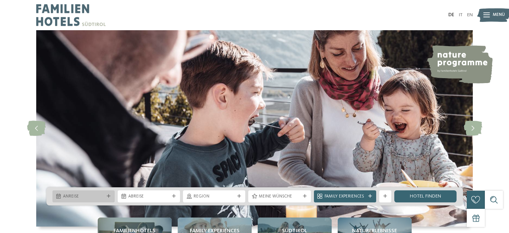
drag, startPoint x: 0, startPoint y: 0, endPoint x: 99, endPoint y: 198, distance: 221.2
click at [103, 197] on span "Anreise" at bounding box center [83, 197] width 41 height 6
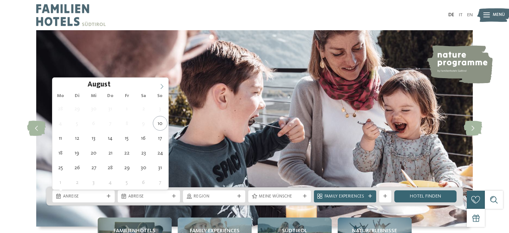
click at [159, 86] on span at bounding box center [161, 84] width 13 height 13
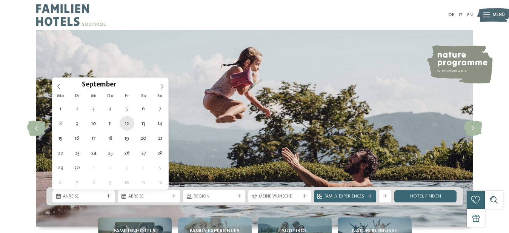
type div "12.09.2025"
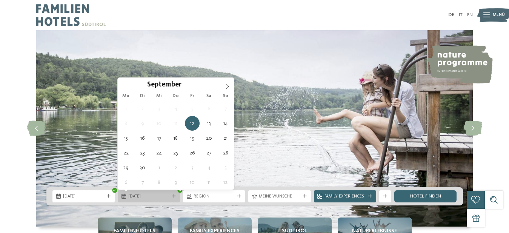
click at [173, 197] on icon at bounding box center [174, 196] width 4 height 4
type div "14.09.2025"
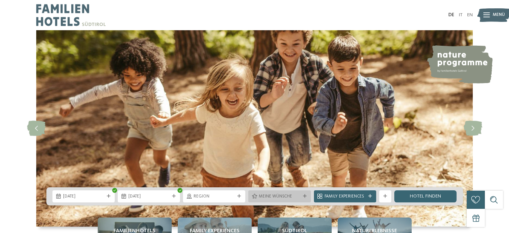
click at [304, 197] on icon at bounding box center [305, 196] width 4 height 4
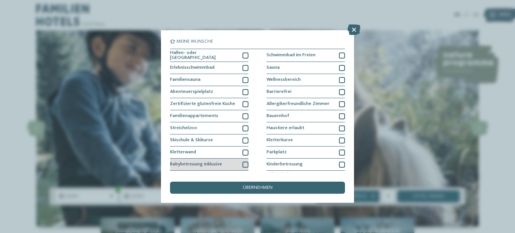
click at [244, 163] on div at bounding box center [246, 164] width 6 height 6
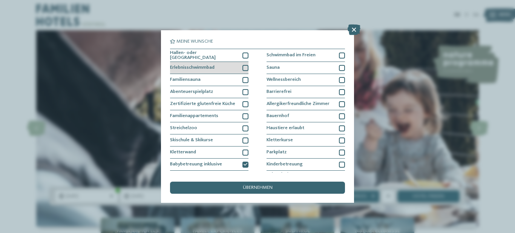
click at [244, 68] on div at bounding box center [246, 68] width 6 height 6
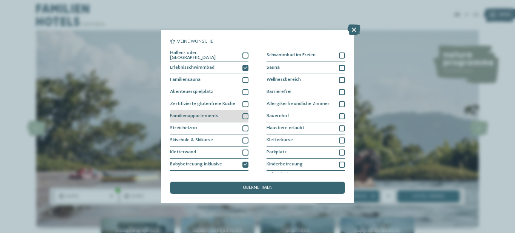
click at [243, 116] on div at bounding box center [246, 116] width 6 height 6
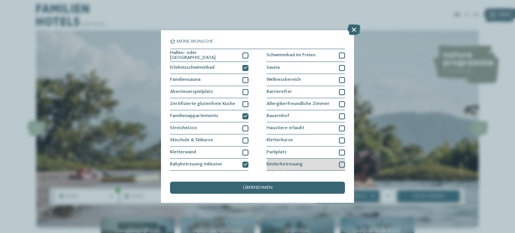
click at [341, 164] on div at bounding box center [342, 164] width 6 height 6
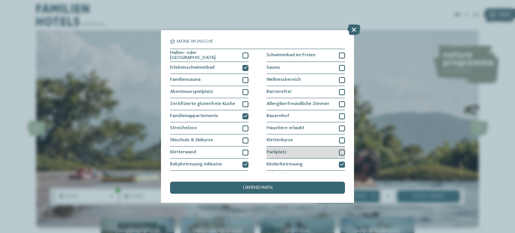
click at [339, 151] on div at bounding box center [342, 152] width 6 height 6
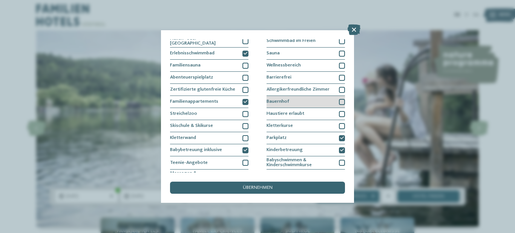
scroll to position [18, 0]
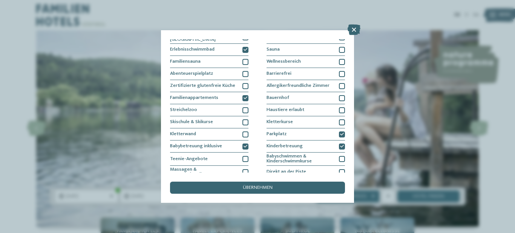
click at [419, 128] on div "Meine Wünsche Hallen- oder Schleusenbad Schwimmbad im Freien" at bounding box center [257, 116] width 515 height 233
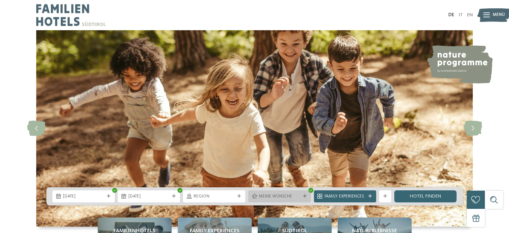
click at [306, 195] on icon at bounding box center [305, 196] width 4 height 4
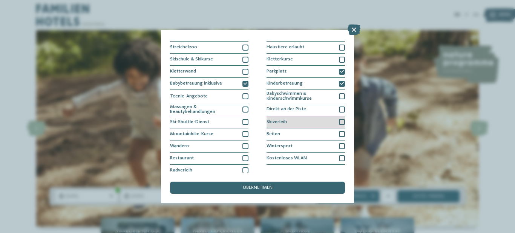
scroll to position [84, 0]
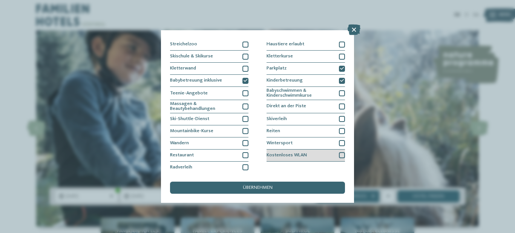
click at [340, 157] on div at bounding box center [342, 155] width 6 height 6
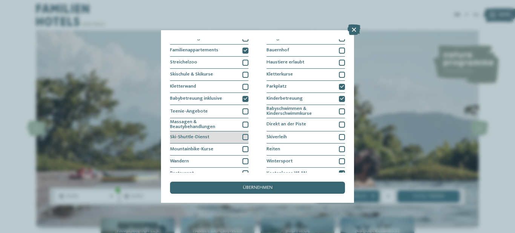
scroll to position [48, 0]
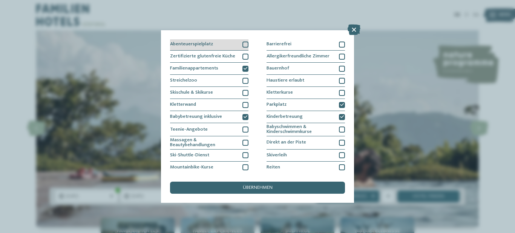
click at [244, 45] on div at bounding box center [246, 45] width 6 height 6
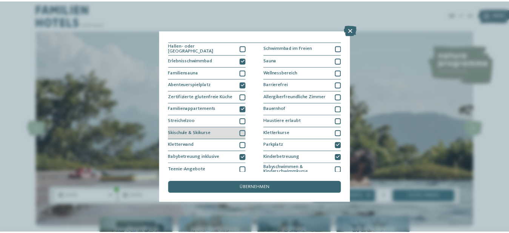
scroll to position [0, 0]
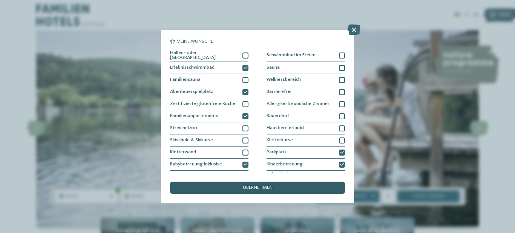
click at [326, 186] on div "übernehmen" at bounding box center [257, 187] width 175 height 12
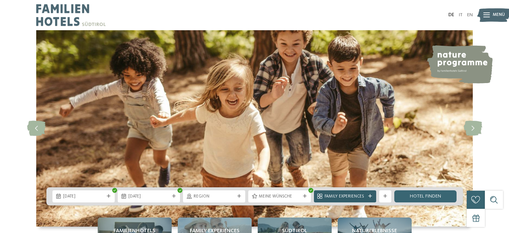
click at [368, 199] on div "Family Experiences" at bounding box center [345, 196] width 62 height 12
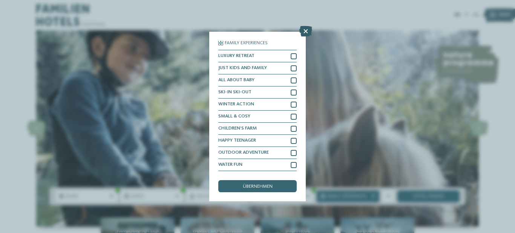
click at [309, 34] on icon at bounding box center [306, 31] width 13 height 11
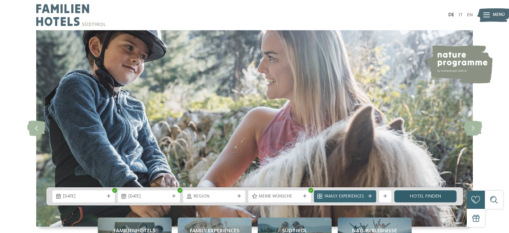
click at [430, 195] on link "Hotel finden" at bounding box center [425, 196] width 62 height 12
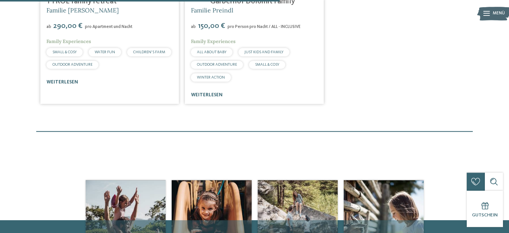
scroll to position [317, 0]
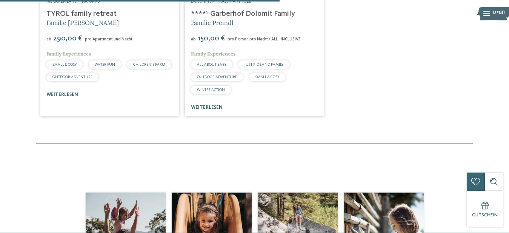
click at [204, 110] on link "weiterlesen" at bounding box center [207, 107] width 32 height 5
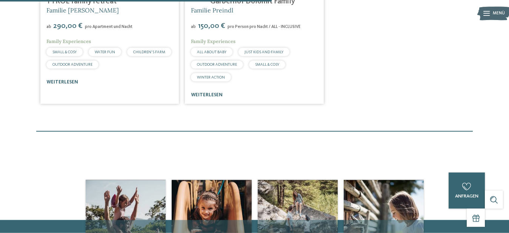
scroll to position [308, 0]
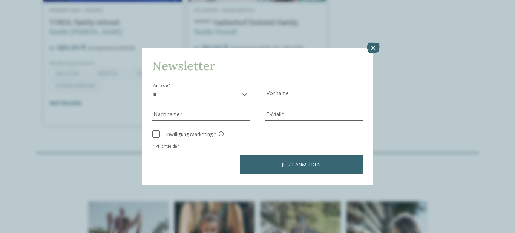
click at [373, 48] on icon at bounding box center [373, 48] width 13 height 11
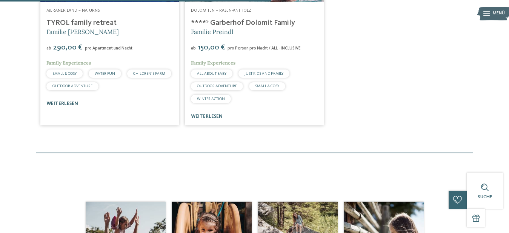
click at [70, 106] on link "weiterlesen" at bounding box center [62, 103] width 32 height 5
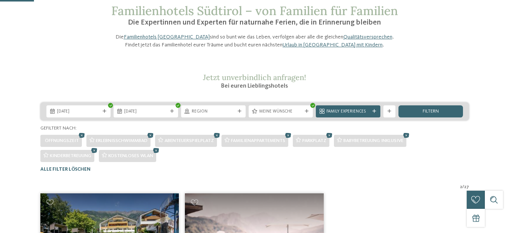
scroll to position [231, 0]
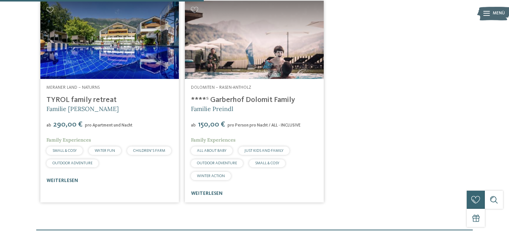
click at [115, 31] on img at bounding box center [109, 40] width 139 height 78
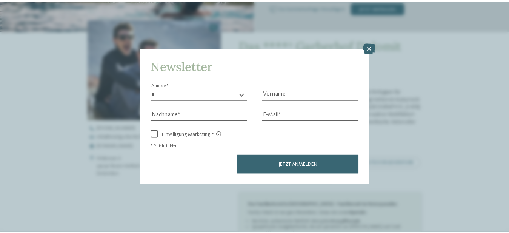
scroll to position [192, 0]
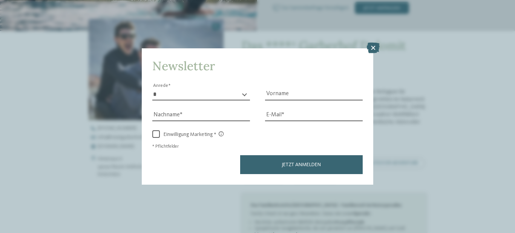
click at [371, 50] on icon at bounding box center [373, 48] width 13 height 11
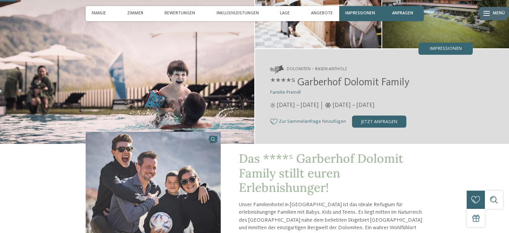
scroll to position [38, 0]
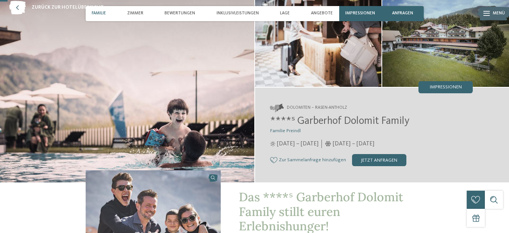
click at [97, 14] on span "Familie" at bounding box center [99, 13] width 14 height 5
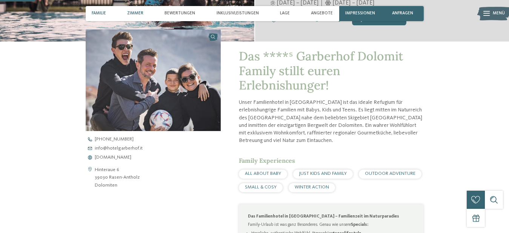
click at [143, 14] on span "Zimmer" at bounding box center [135, 13] width 16 height 5
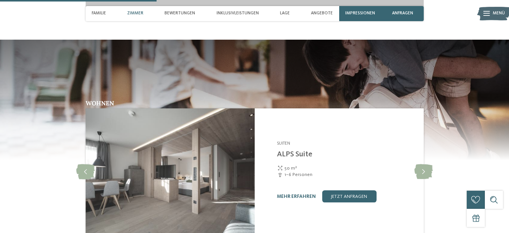
scroll to position [824, 0]
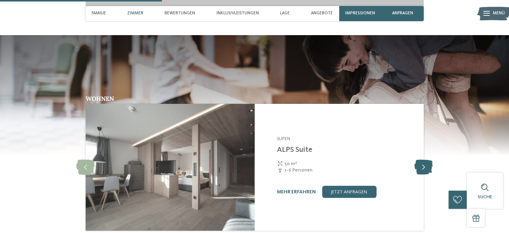
click at [421, 173] on icon at bounding box center [423, 167] width 18 height 15
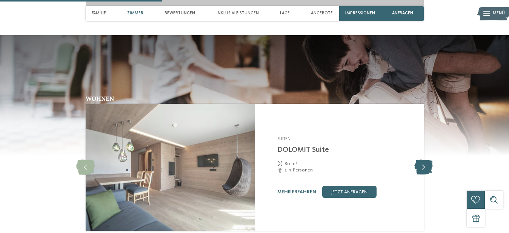
click at [421, 173] on icon at bounding box center [423, 167] width 18 height 15
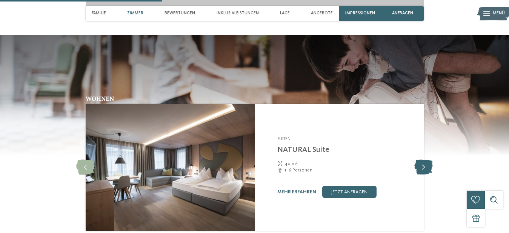
click at [421, 173] on icon at bounding box center [423, 167] width 18 height 15
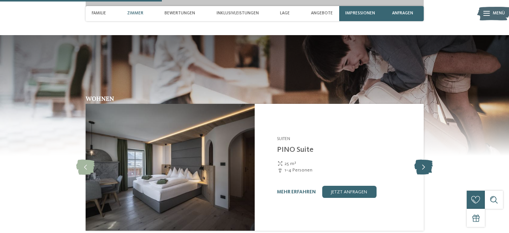
click at [421, 173] on icon at bounding box center [423, 167] width 18 height 15
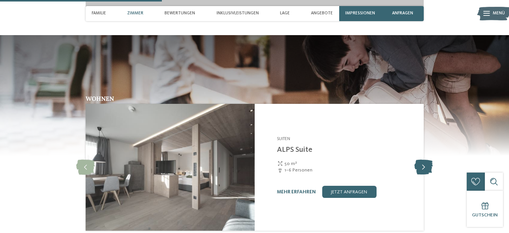
click at [421, 172] on icon at bounding box center [423, 167] width 18 height 15
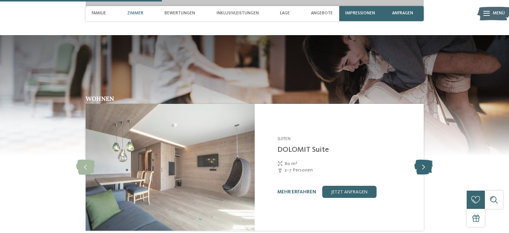
click at [421, 172] on icon at bounding box center [423, 167] width 18 height 15
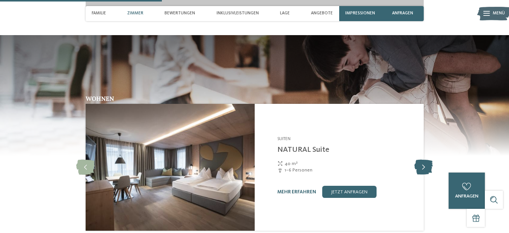
click at [418, 169] on icon at bounding box center [423, 167] width 18 height 15
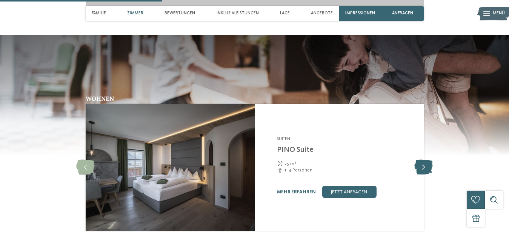
click at [419, 169] on icon at bounding box center [423, 167] width 18 height 15
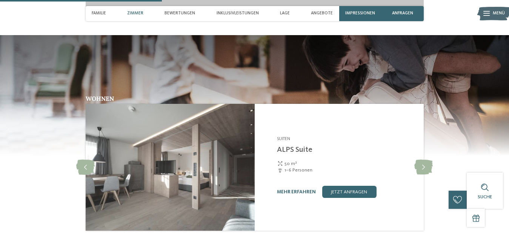
click at [300, 194] on link "mehr erfahren" at bounding box center [296, 191] width 39 height 5
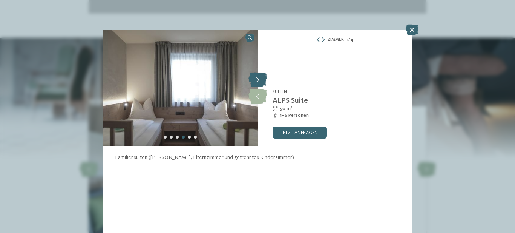
click at [261, 81] on icon at bounding box center [258, 79] width 18 height 15
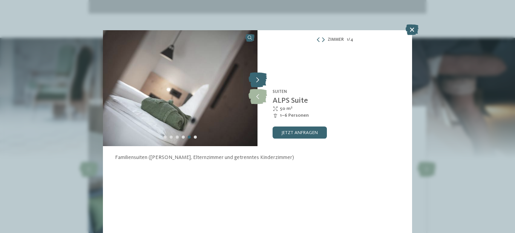
click at [261, 81] on icon at bounding box center [258, 79] width 18 height 15
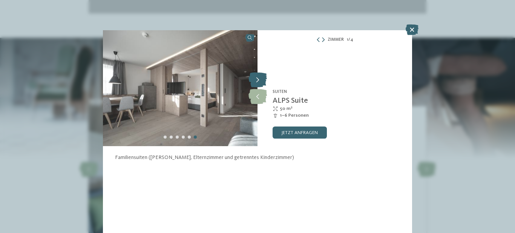
click at [261, 81] on icon at bounding box center [258, 79] width 18 height 15
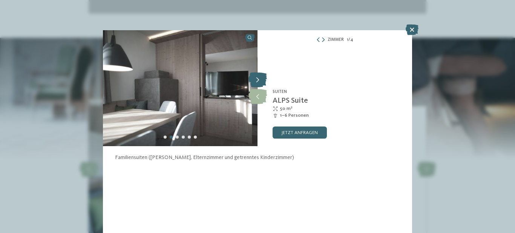
click at [261, 81] on icon at bounding box center [258, 79] width 18 height 15
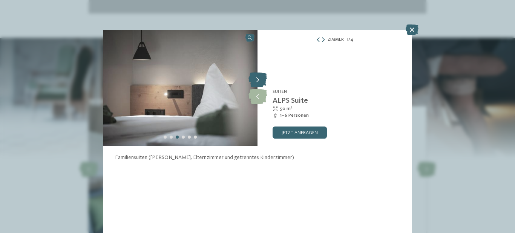
click at [261, 81] on icon at bounding box center [258, 79] width 18 height 15
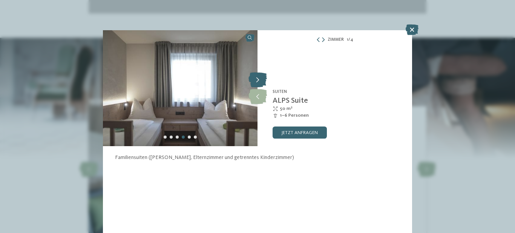
click at [261, 81] on icon at bounding box center [258, 79] width 18 height 15
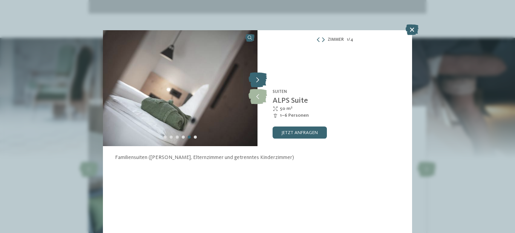
click at [261, 82] on icon at bounding box center [258, 79] width 18 height 15
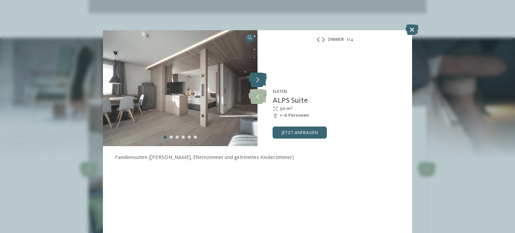
click at [261, 82] on icon at bounding box center [258, 79] width 18 height 15
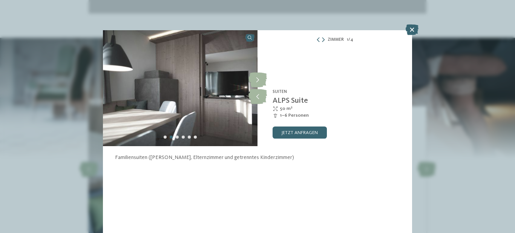
drag, startPoint x: 418, startPoint y: 31, endPoint x: 417, endPoint y: 38, distance: 6.8
click at [417, 31] on icon at bounding box center [412, 30] width 13 height 11
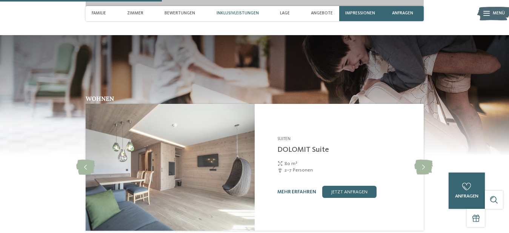
click at [235, 16] on div "Inklusivleistungen" at bounding box center [238, 13] width 48 height 15
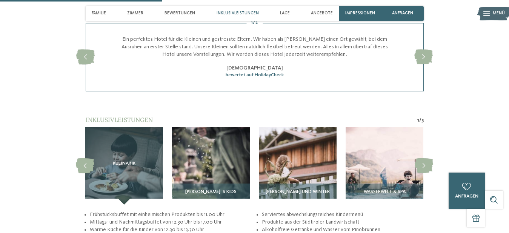
scroll to position [1145, 0]
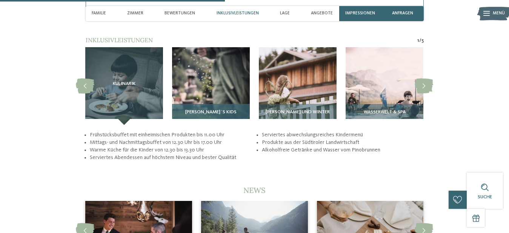
click at [245, 114] on div "Pino´s Kids" at bounding box center [211, 114] width 78 height 21
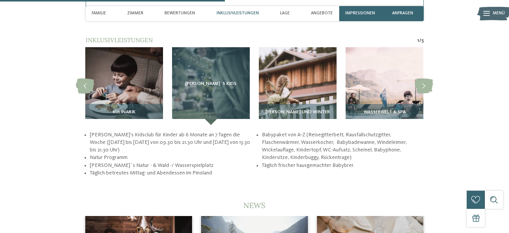
click at [221, 208] on h2 "NEWS" at bounding box center [255, 205] width 338 height 9
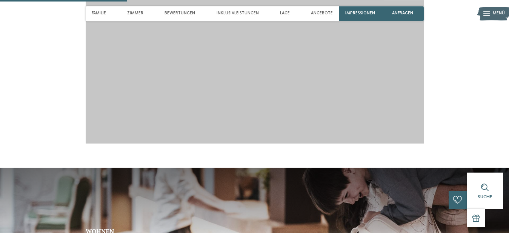
scroll to position [568, 0]
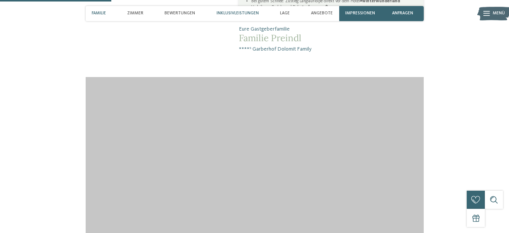
click at [245, 14] on span "Inklusivleistungen" at bounding box center [238, 13] width 42 height 5
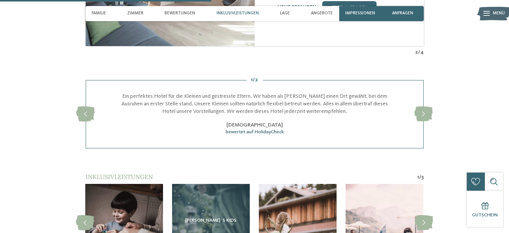
scroll to position [1145, 0]
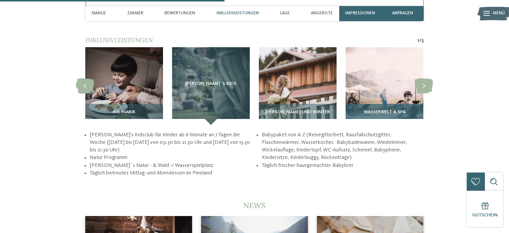
click at [409, 96] on img at bounding box center [385, 86] width 78 height 78
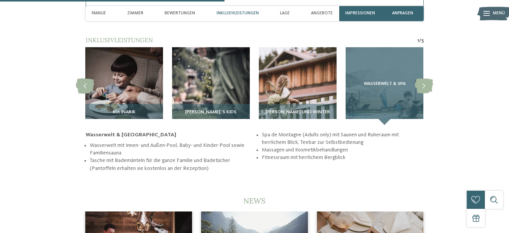
click at [396, 101] on div "Wasserwelt & Spa" at bounding box center [385, 86] width 78 height 78
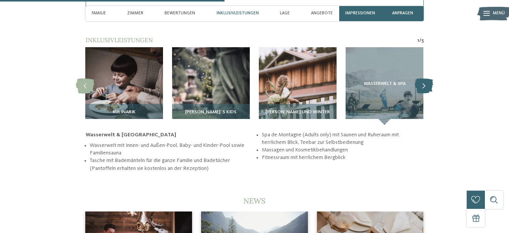
click at [427, 89] on icon at bounding box center [424, 85] width 18 height 15
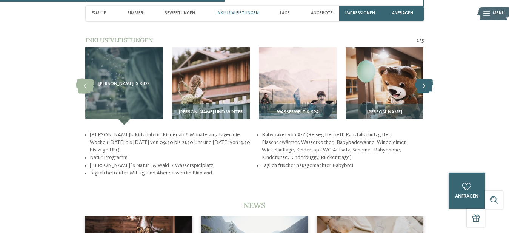
click at [427, 89] on icon at bounding box center [424, 85] width 18 height 15
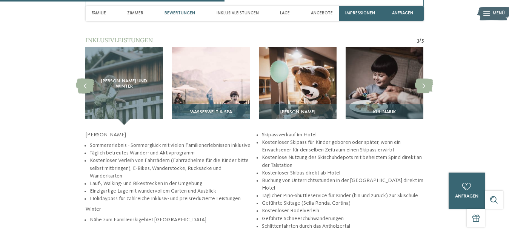
click at [208, 89] on img at bounding box center [211, 86] width 78 height 78
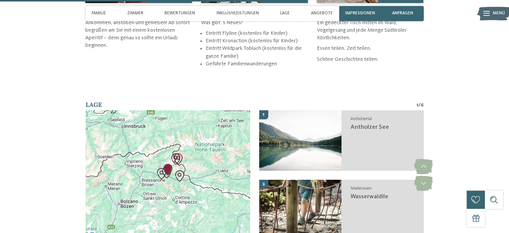
scroll to position [1414, 0]
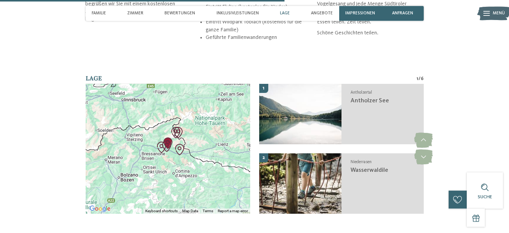
scroll to position [1453, 0]
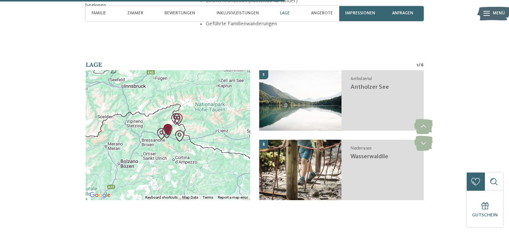
click at [442, 97] on section "Lage 1 / 6 ← Move left → Move right ↑ Move up ↓ Move down + Zoom in - Zoom out …" at bounding box center [254, 134] width 410 height 149
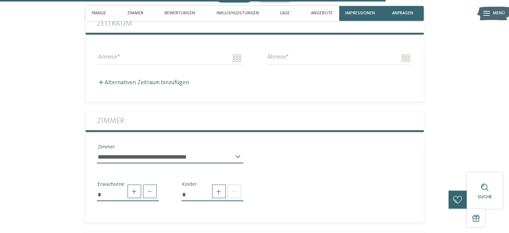
scroll to position [1992, 0]
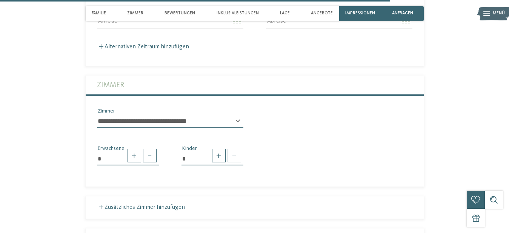
click at [236, 126] on div "**********" at bounding box center [170, 124] width 146 height 19
click at [237, 125] on div "**********" at bounding box center [170, 124] width 146 height 19
click at [169, 122] on select "**********" at bounding box center [170, 121] width 146 height 13
click at [378, 171] on div "* Erwachsene * Kinder" at bounding box center [255, 152] width 338 height 37
click at [214, 160] on span at bounding box center [219, 156] width 14 height 14
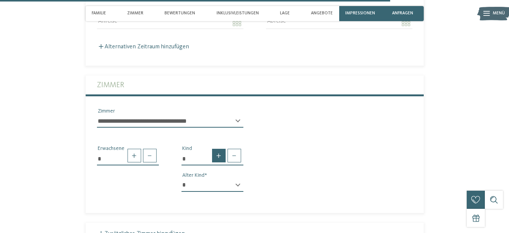
click at [214, 160] on span at bounding box center [219, 156] width 14 height 14
type input "*"
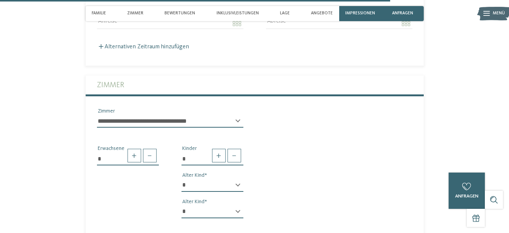
click at [238, 189] on div "* * * * * * * * * * * ** ** ** ** ** ** ** ** Alter Kind" at bounding box center [212, 188] width 62 height 19
click at [181, 179] on select "* * * * * * * * * * * ** ** ** ** ** ** ** **" at bounding box center [212, 185] width 62 height 13
select select "*"
click option "*" at bounding box center [0, 0] width 0 height 0
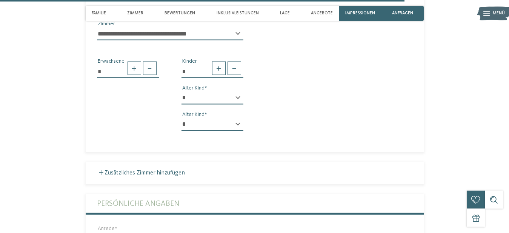
scroll to position [2107, 0]
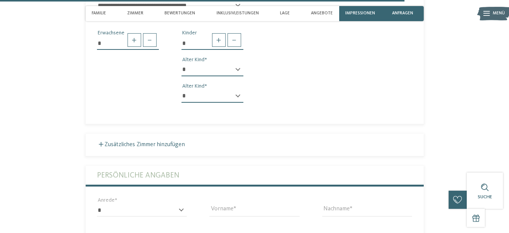
select select "*"
click option "*" at bounding box center [0, 0] width 0 height 0
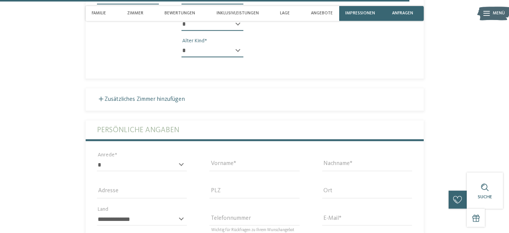
scroll to position [2184, 0]
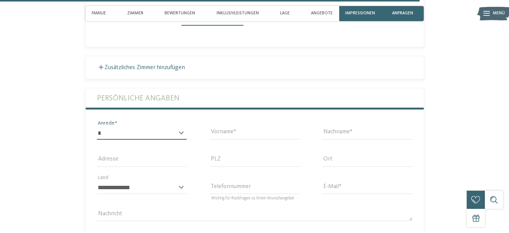
select select "*"
click option "****" at bounding box center [0, 0] width 0 height 0
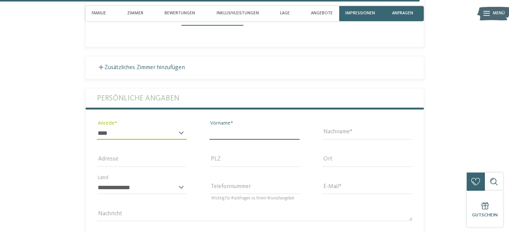
click at [289, 140] on input "Vorname" at bounding box center [254, 133] width 90 height 13
type input "********"
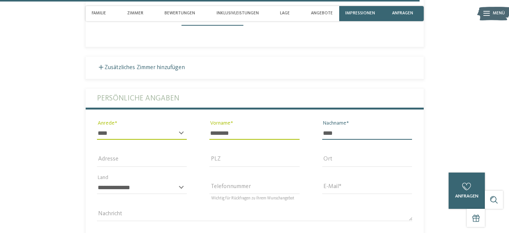
type input "****"
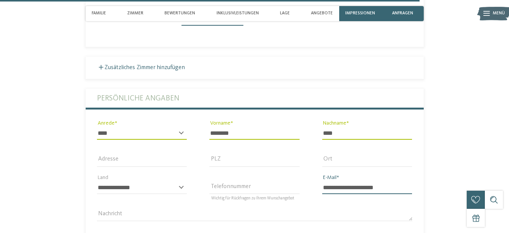
type input "**********"
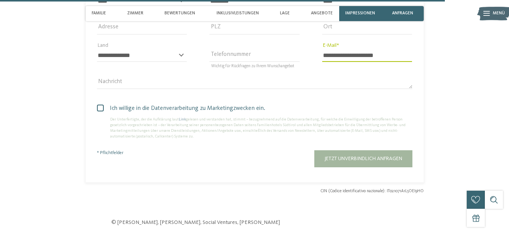
click at [96, 109] on div "Ich willige in die Datenverarbeitung zu Marketingzwecken ein. Der Unterfertigte…" at bounding box center [255, 119] width 338 height 47
click at [97, 111] on span at bounding box center [100, 108] width 7 height 7
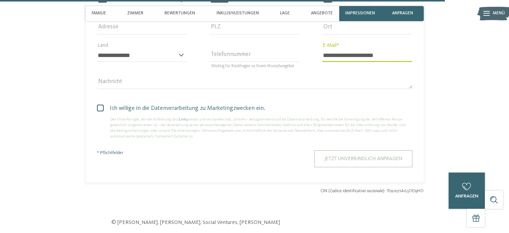
click at [392, 161] on span "Jetzt unverbindlich anfragen" at bounding box center [363, 158] width 78 height 5
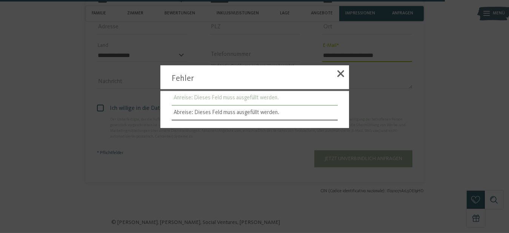
click at [262, 97] on li "Anreise: Dieses Feld muss ausgefüllt werden." at bounding box center [255, 98] width 166 height 15
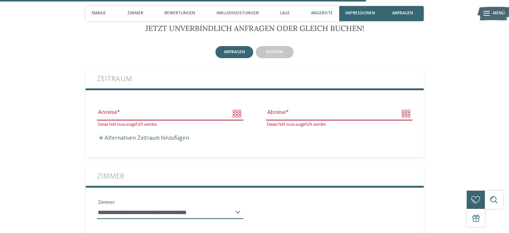
scroll to position [1881, 0]
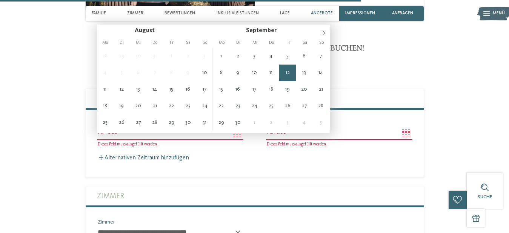
type input "**********"
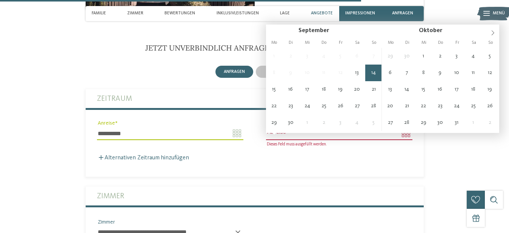
type input "**********"
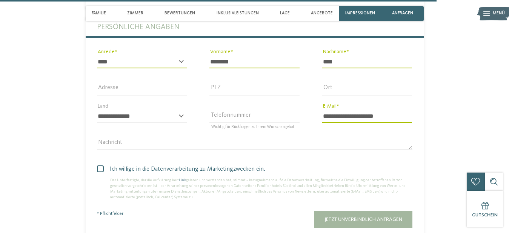
scroll to position [2304, 0]
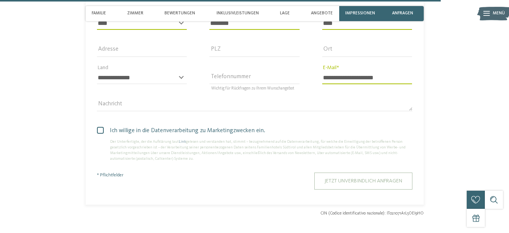
click at [358, 189] on button "Jetzt unverbindlich anfragen" at bounding box center [363, 180] width 98 height 17
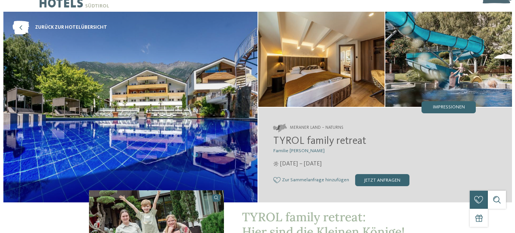
scroll to position [38, 0]
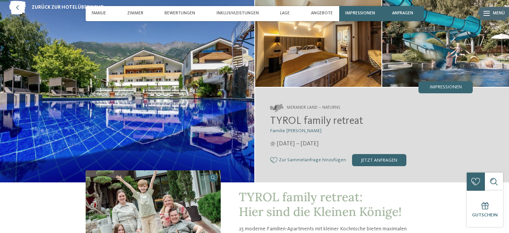
click at [424, 47] on img at bounding box center [445, 39] width 127 height 95
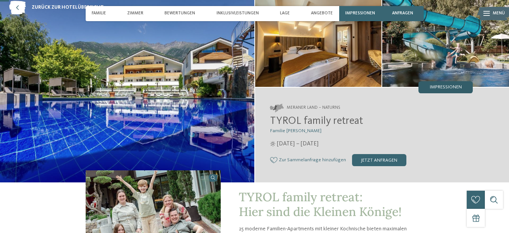
click at [452, 90] on span "Impressionen" at bounding box center [446, 87] width 32 height 5
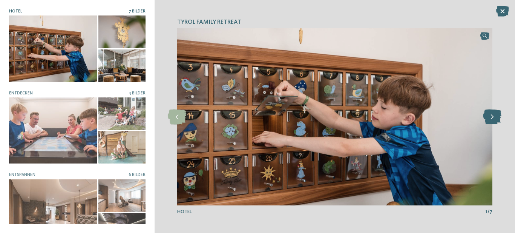
click at [498, 119] on icon at bounding box center [492, 116] width 18 height 15
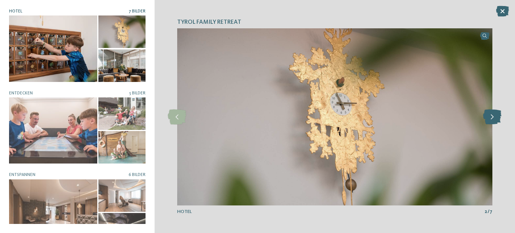
click at [498, 119] on icon at bounding box center [492, 116] width 18 height 15
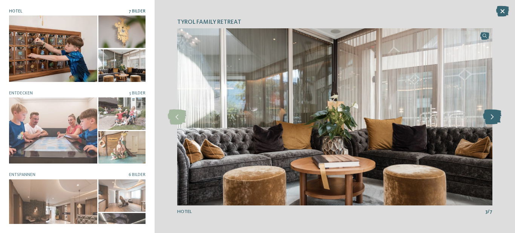
click at [498, 118] on icon at bounding box center [492, 116] width 18 height 15
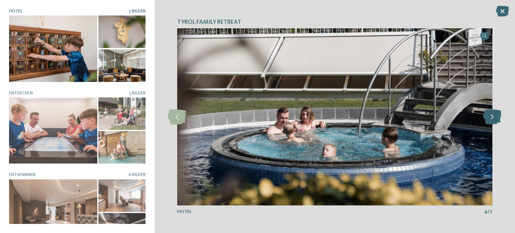
click at [498, 118] on icon at bounding box center [492, 116] width 18 height 15
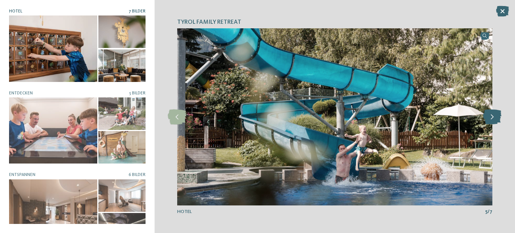
click at [497, 117] on icon at bounding box center [492, 116] width 18 height 15
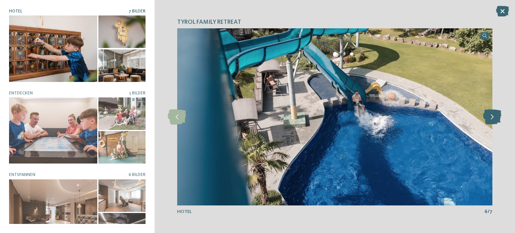
click at [497, 117] on icon at bounding box center [492, 116] width 18 height 15
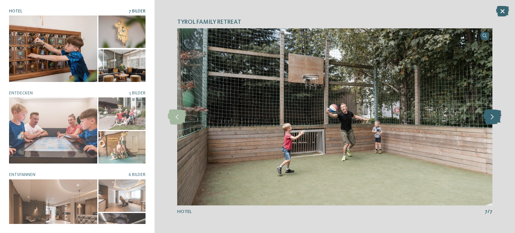
click at [497, 117] on icon at bounding box center [492, 116] width 18 height 15
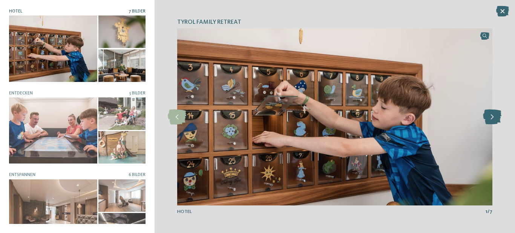
click at [497, 117] on icon at bounding box center [492, 116] width 18 height 15
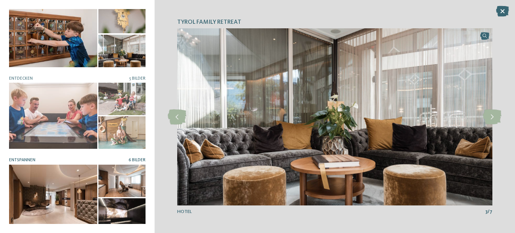
scroll to position [0, 0]
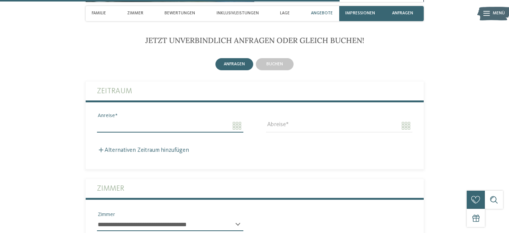
click at [239, 132] on input "Anreise" at bounding box center [170, 125] width 146 height 13
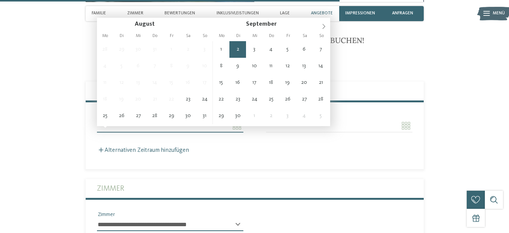
scroll to position [1425, 0]
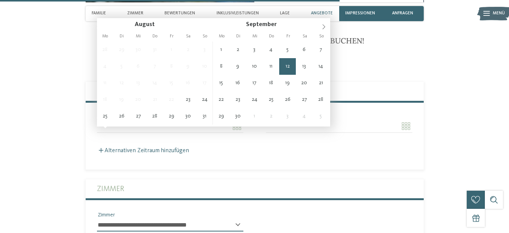
type input "**********"
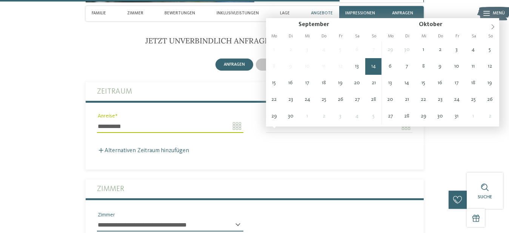
type input "**********"
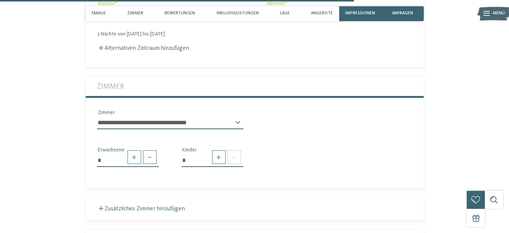
scroll to position [1540, 0]
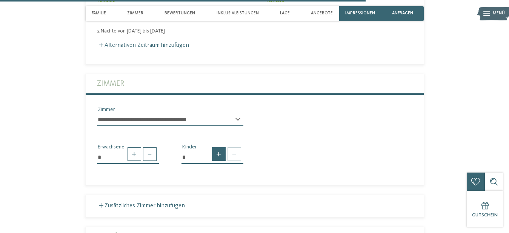
click at [218, 157] on span at bounding box center [219, 154] width 14 height 14
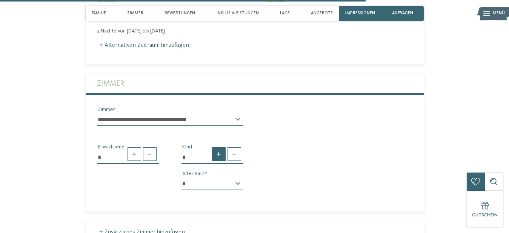
click at [218, 157] on span at bounding box center [219, 154] width 14 height 14
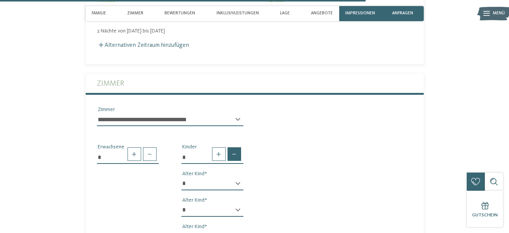
click at [237, 161] on span at bounding box center [235, 154] width 14 height 14
type input "*"
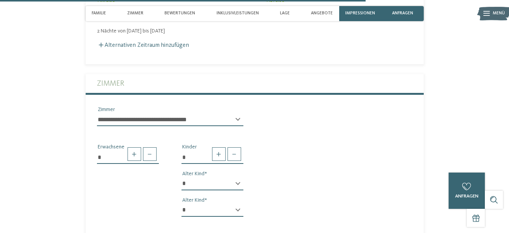
select select "*"
click option "*" at bounding box center [0, 0] width 0 height 0
click at [238, 215] on div "* * * * * * * * * * * ** ** ** ** ** ** ** ** Alter Kind" at bounding box center [212, 213] width 62 height 19
click at [239, 214] on div "* * * * * * * * * * * ** ** ** ** ** ** ** ** Alter Kind" at bounding box center [212, 213] width 62 height 19
select select "*"
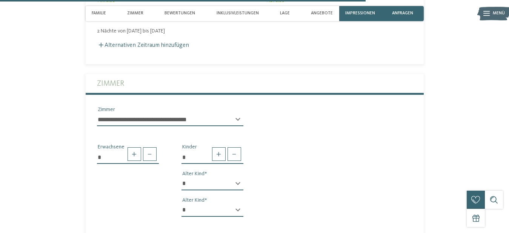
click option "*" at bounding box center [0, 0] width 0 height 0
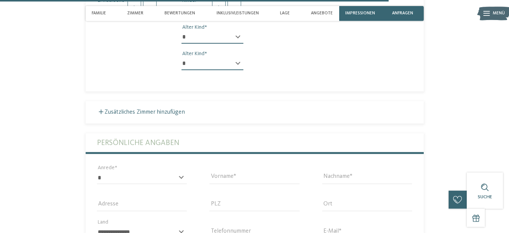
scroll to position [1733, 0]
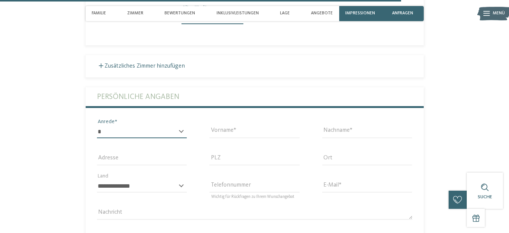
click at [97, 125] on select "* **** **** ******* ******" at bounding box center [142, 131] width 90 height 13
select select "*"
click option "****" at bounding box center [0, 0] width 0 height 0
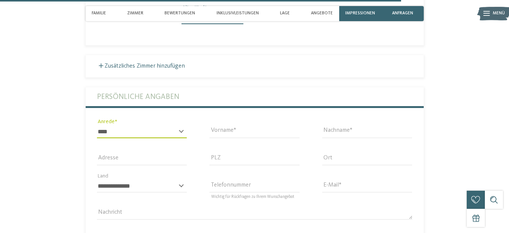
click at [243, 129] on div "Vorname" at bounding box center [254, 131] width 113 height 27
click at [244, 134] on input "Vorname" at bounding box center [254, 131] width 90 height 13
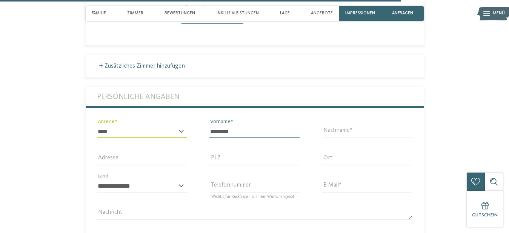
type input "********"
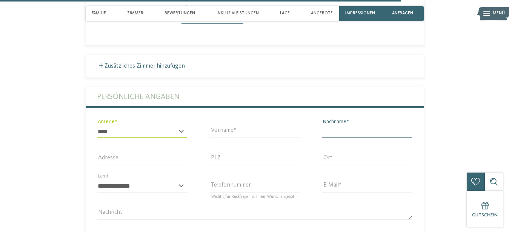
click at [364, 137] on input "Nachname" at bounding box center [367, 131] width 90 height 13
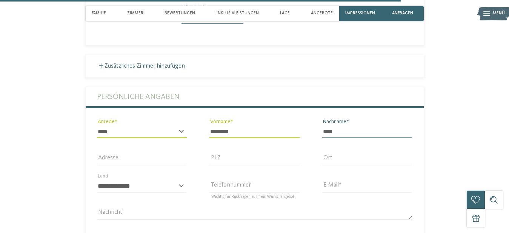
type input "****"
click at [354, 190] on input "E-Mail" at bounding box center [367, 186] width 90 height 13
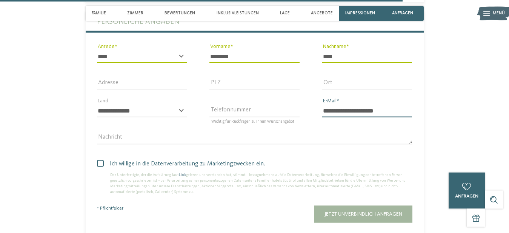
scroll to position [1848, 0]
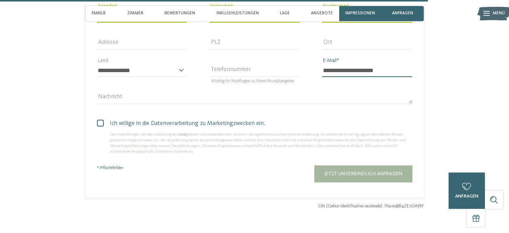
type input "**********"
click at [104, 128] on span "Ich willige in die Datenverarbeitung zu Marketingzwecken ein." at bounding box center [258, 123] width 310 height 9
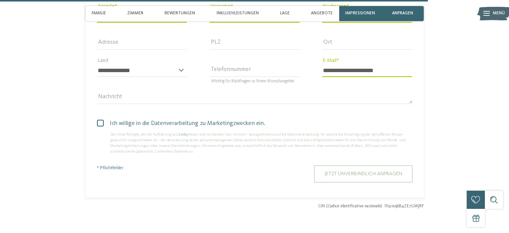
click at [405, 182] on button "Jetzt unverbindlich anfragen" at bounding box center [363, 173] width 98 height 17
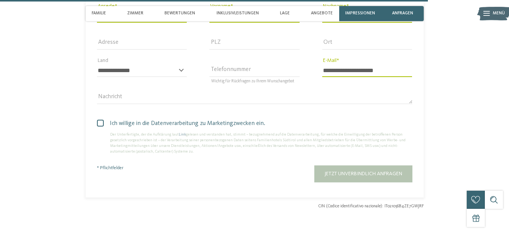
click at [381, 178] on div "Jetzt unverbindlich anfragen" at bounding box center [296, 173] width 231 height 17
click at [342, 182] on div "Jetzt unverbindlich anfragen" at bounding box center [296, 173] width 231 height 17
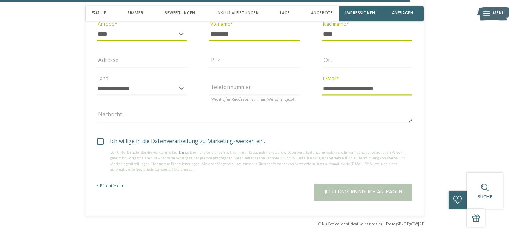
scroll to position [1771, 0]
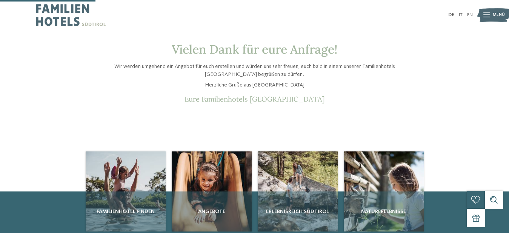
scroll to position [38, 0]
